Goal: Use online tool/utility: Utilize a website feature to perform a specific function

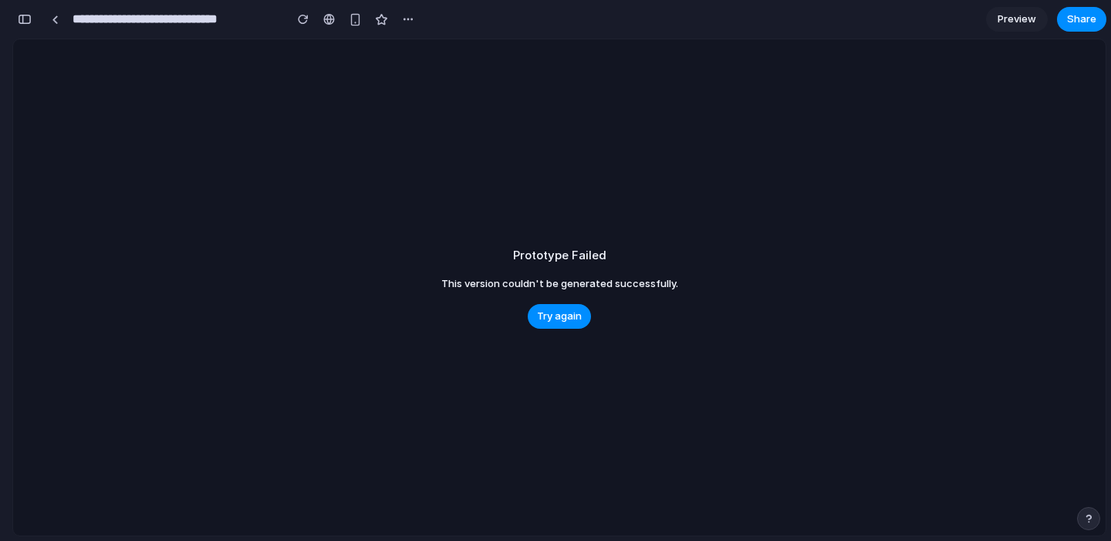
scroll to position [0, 14]
click at [554, 328] on div "Prototype Failed This version couldn't be generated successfully. Try again" at bounding box center [559, 287] width 1092 height 496
click at [554, 319] on span "Try again" at bounding box center [559, 316] width 45 height 15
click at [571, 319] on span "Try again" at bounding box center [559, 316] width 45 height 15
